Goal: Find specific page/section: Find specific page/section

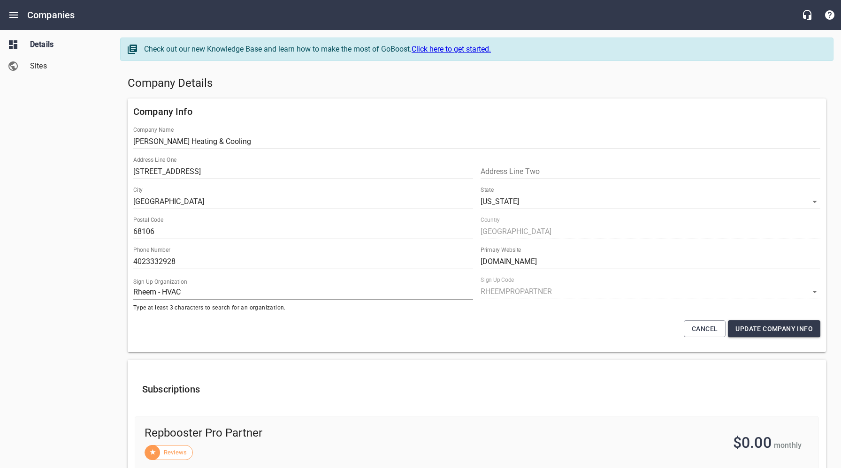
select select "[US_STATE]"
select select "62"
click at [15, 14] on icon "Open drawer" at bounding box center [13, 14] width 11 height 11
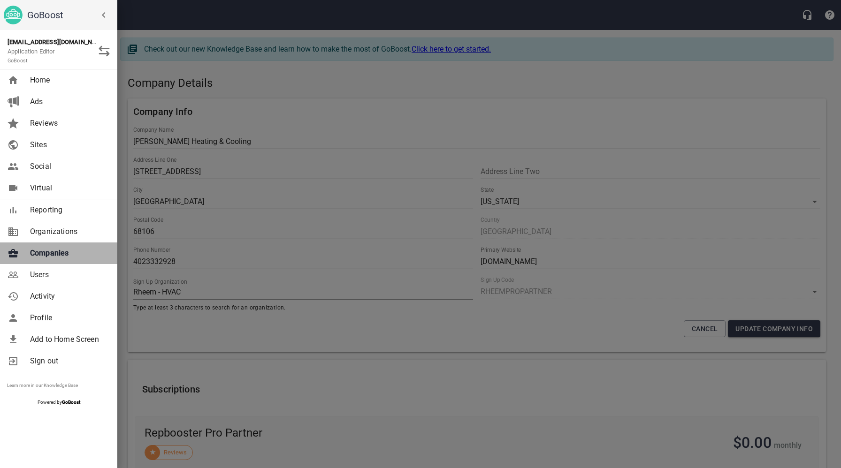
click at [62, 253] on span "Companies" at bounding box center [68, 253] width 76 height 11
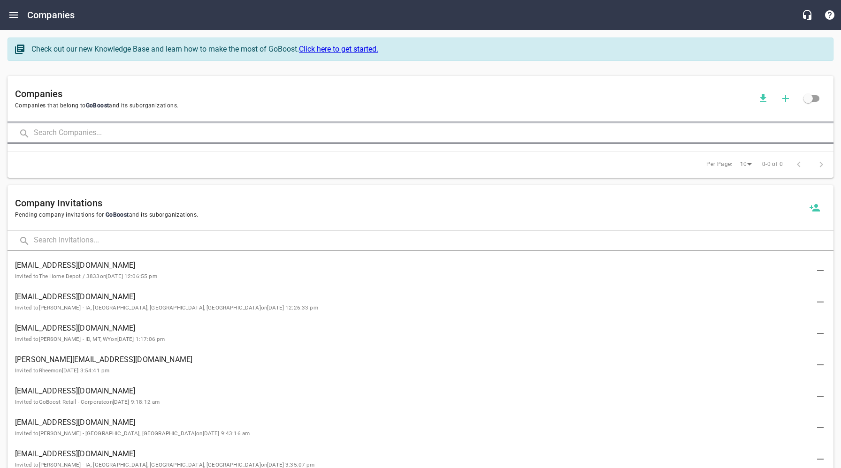
click at [183, 132] on input "text" at bounding box center [434, 133] width 800 height 20
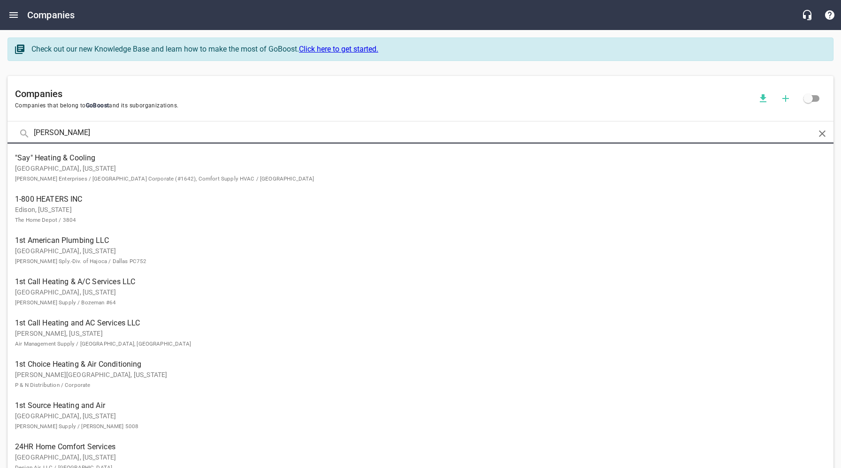
type input "[PERSON_NAME]"
click button at bounding box center [0, 0] width 0 height 0
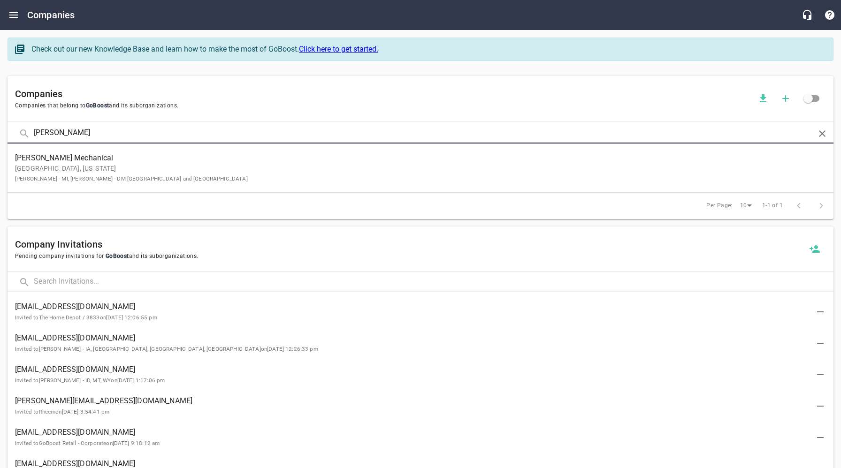
click at [176, 167] on p "Dexter, [US_STATE] [PERSON_NAME] - MI, [PERSON_NAME] - DM [GEOGRAPHIC_DATA] and…" at bounding box center [413, 174] width 796 height 20
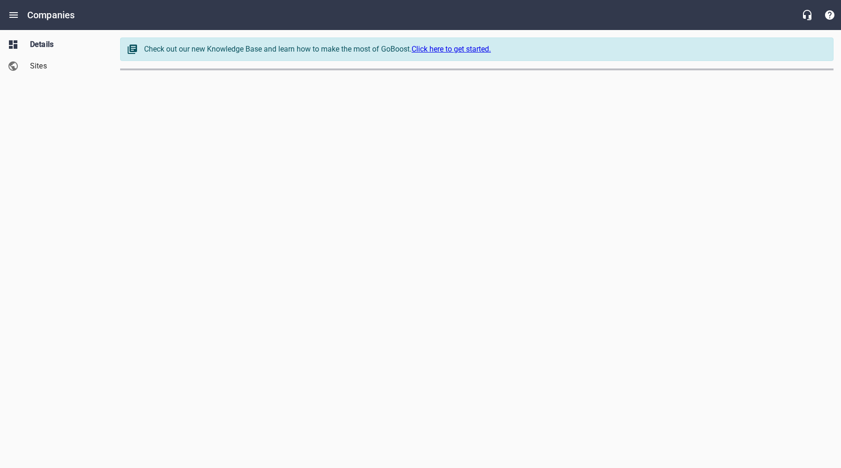
select select "[US_STATE]"
select select "5"
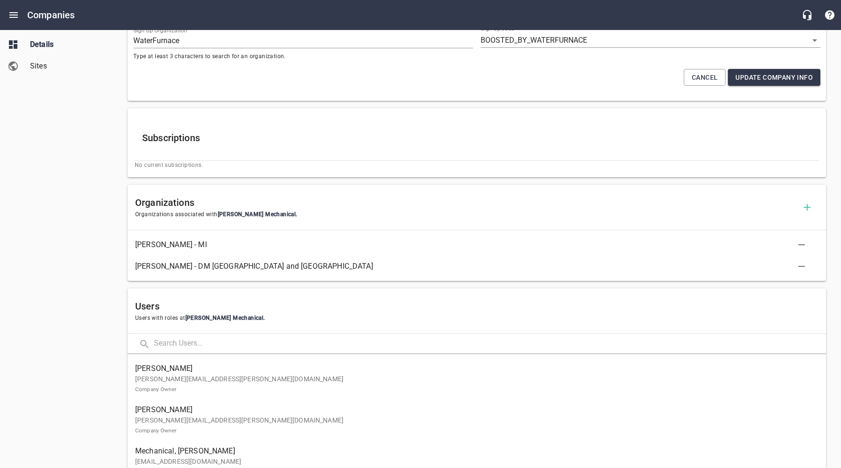
scroll to position [267, 0]
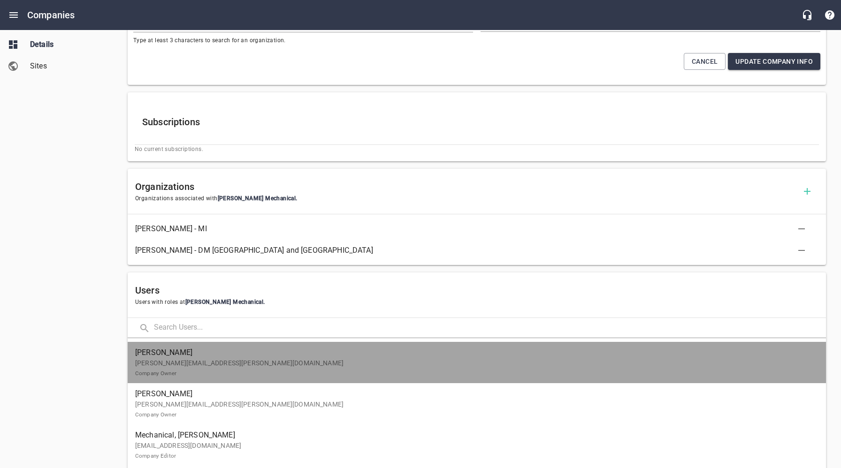
click at [199, 360] on p "[PERSON_NAME][EMAIL_ADDRESS][PERSON_NAME][DOMAIN_NAME] Company Owner" at bounding box center [473, 368] width 676 height 20
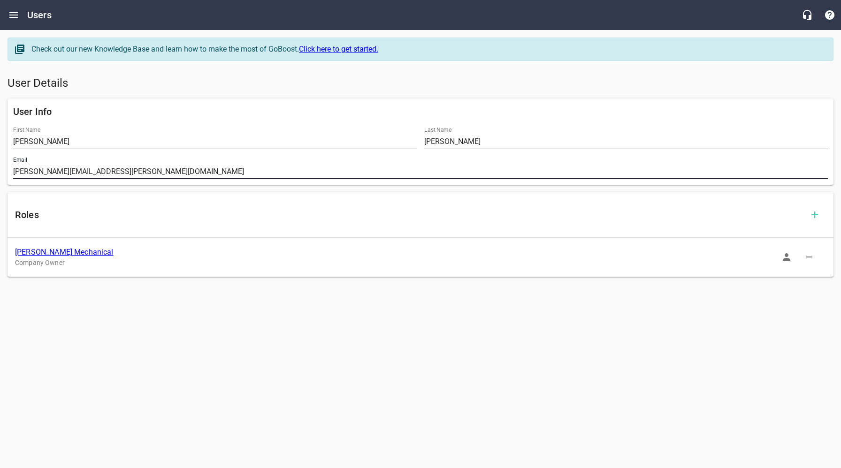
drag, startPoint x: 156, startPoint y: 174, endPoint x: -12, endPoint y: 171, distance: 168.0
click at [0, 171] on html "Users Check out our new Knowledge Base and learn how to make the most of GoBoos…" at bounding box center [420, 151] width 841 height 302
click at [53, 252] on link "[PERSON_NAME] Mechanical" at bounding box center [64, 252] width 99 height 9
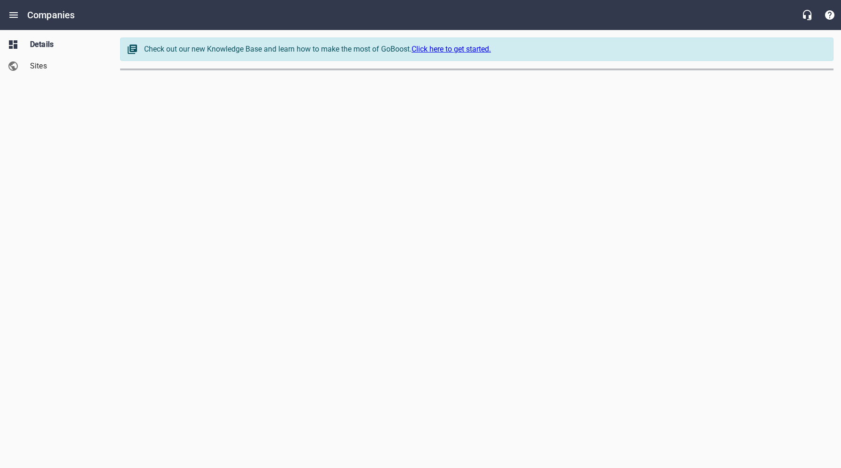
select select "[US_STATE]"
select select "5"
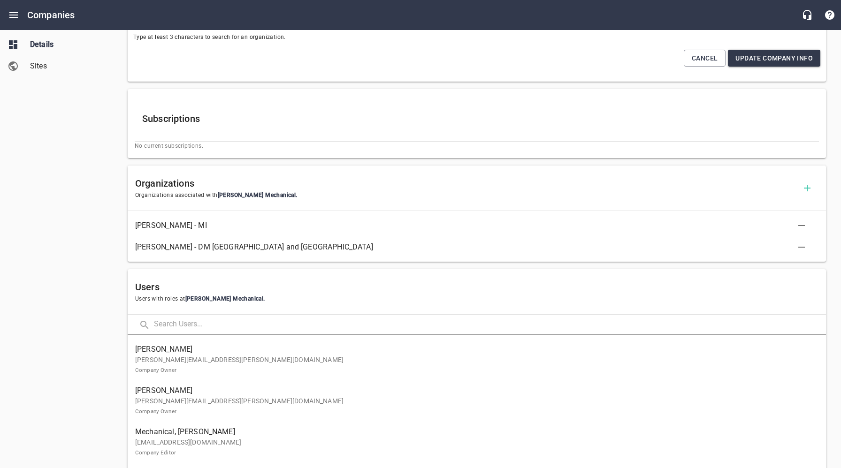
scroll to position [293, 0]
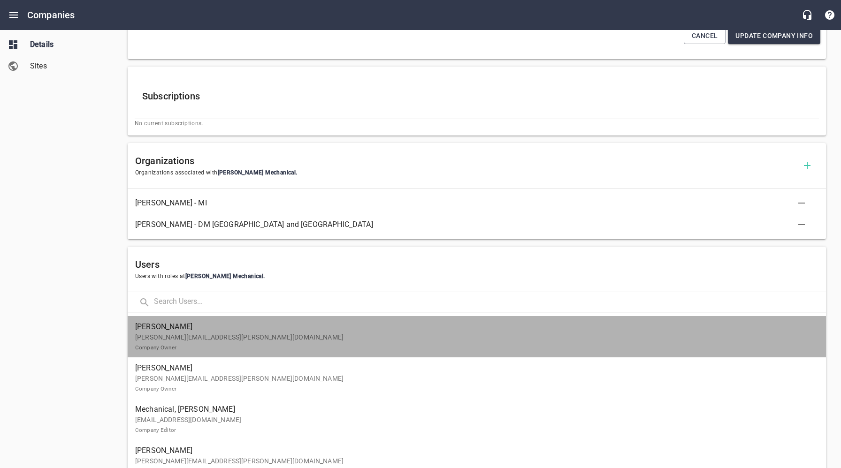
click at [243, 350] on p "[PERSON_NAME][EMAIL_ADDRESS][PERSON_NAME][DOMAIN_NAME] Company Owner" at bounding box center [473, 343] width 676 height 20
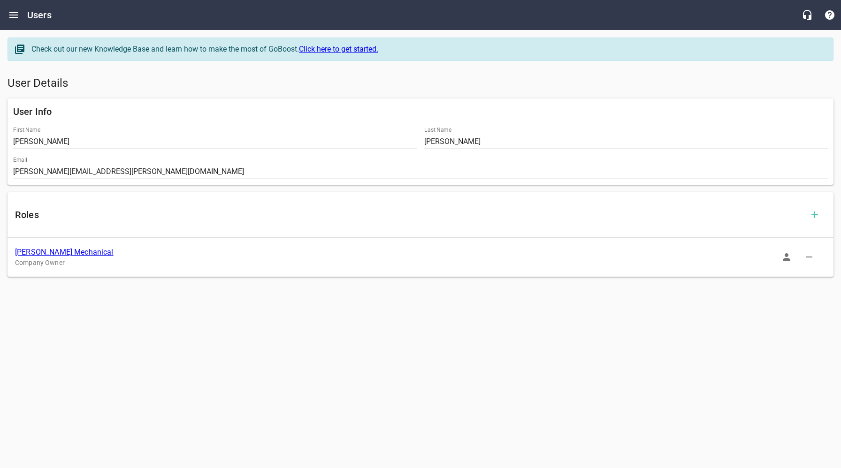
click at [785, 257] on icon "button" at bounding box center [786, 256] width 11 height 11
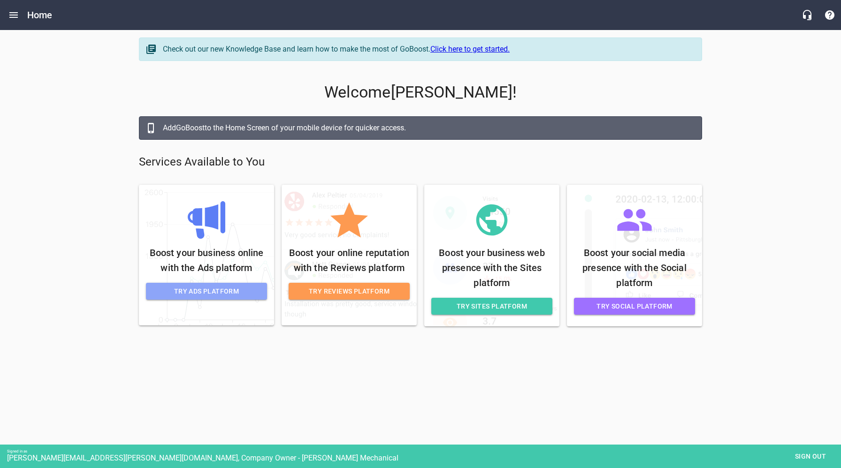
click at [236, 295] on span "Try Ads Platform" at bounding box center [206, 292] width 106 height 12
